Goal: Task Accomplishment & Management: Manage account settings

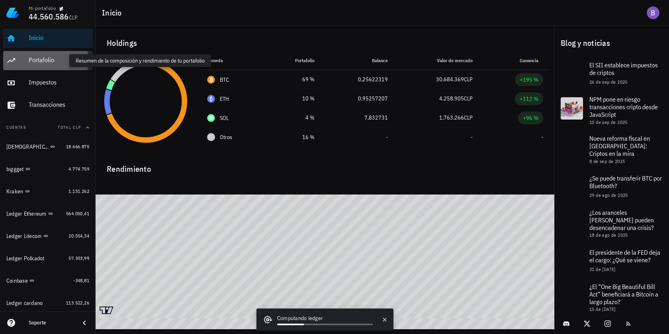
click at [49, 60] on div "Portafolio" at bounding box center [59, 60] width 61 height 8
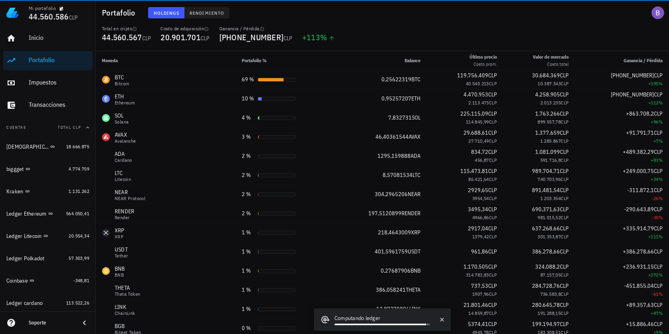
click at [208, 9] on button "Rendimiento" at bounding box center [206, 12] width 45 height 11
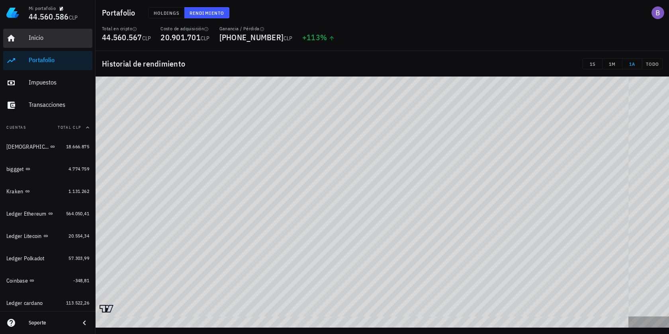
click at [56, 39] on div "Inicio" at bounding box center [59, 38] width 61 height 8
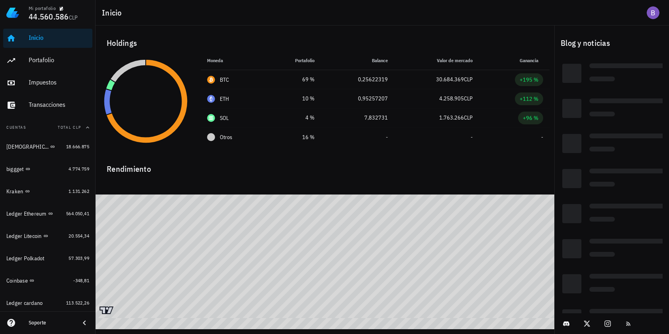
click at [485, 333] on html "Mi portafolio 44.560.586 CLP Inicio [GEOGRAPHIC_DATA] Impuestos [GEOGRAPHIC_DAT…" at bounding box center [334, 167] width 669 height 334
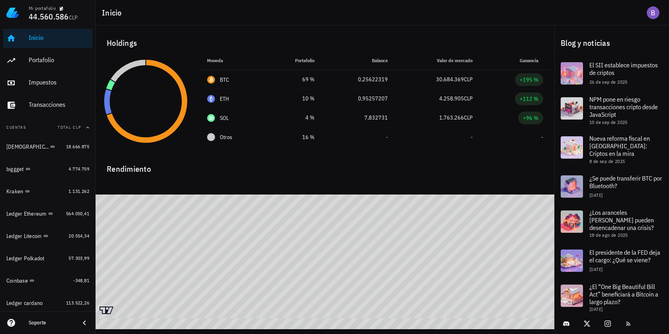
click at [294, 329] on div "Mi portafolio 44.560.586 CLP Inicio [GEOGRAPHIC_DATA] Impuestos [GEOGRAPHIC_DAT…" at bounding box center [334, 167] width 669 height 334
click at [35, 61] on div "Portafolio" at bounding box center [59, 60] width 61 height 8
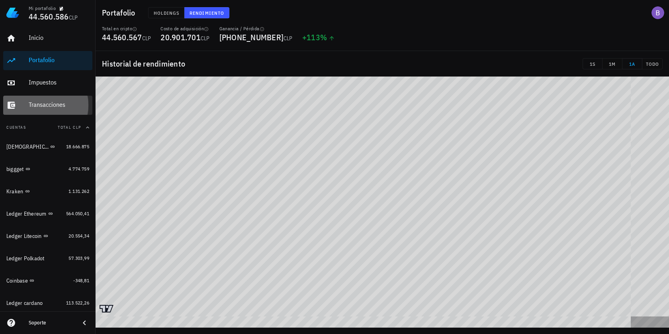
click at [59, 96] on div "Transacciones" at bounding box center [59, 105] width 61 height 18
